Goal: Information Seeking & Learning: Learn about a topic

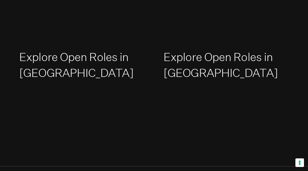
scroll to position [701, 0]
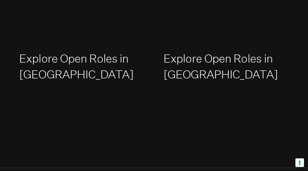
click at [190, 52] on link "Explore Open Roles in Europe" at bounding box center [221, 66] width 114 height 29
click at [74, 52] on link "Explore Open Roles in North America" at bounding box center [76, 66] width 114 height 29
click at [73, 52] on link "Explore Open Roles in North America" at bounding box center [76, 66] width 114 height 29
click at [81, 52] on link "Explore Open Roles in North America" at bounding box center [76, 66] width 114 height 29
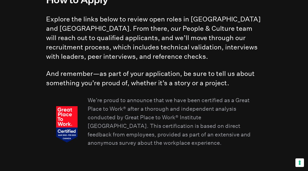
scroll to position [541, 0]
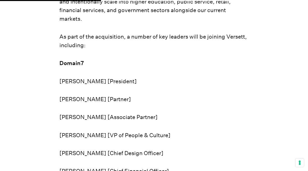
scroll to position [338, 0]
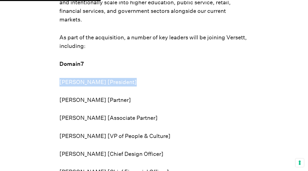
drag, startPoint x: 135, startPoint y: 60, endPoint x: 59, endPoint y: 61, distance: 75.9
click at [59, 61] on section "I am glad to announce that [PERSON_NAME] has teamed up and acquired two amazing…" at bounding box center [154, 69] width 308 height 572
drag, startPoint x: 60, startPoint y: 59, endPoint x: 103, endPoint y: 61, distance: 42.9
click at [103, 78] on p "[PERSON_NAME] [President]" at bounding box center [154, 82] width 190 height 9
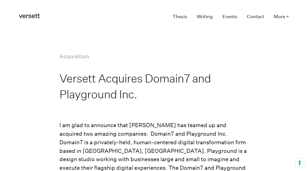
scroll to position [0, 0]
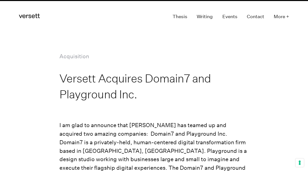
click at [181, 17] on link "Thesis" at bounding box center [180, 16] width 15 height 9
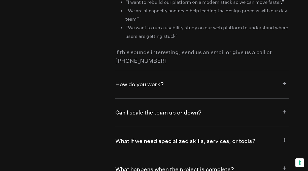
scroll to position [2615, 0]
